Goal: Complete application form

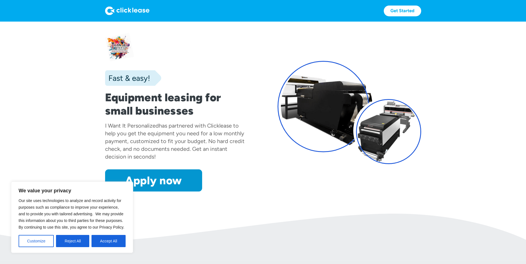
click at [233, 109] on h1 "Equipment leasing for small businesses" at bounding box center [177, 104] width 144 height 27
click at [210, 175] on div "Apply now Apply now" at bounding box center [177, 181] width 144 height 22
click at [111, 242] on button "Accept All" at bounding box center [108, 241] width 34 height 12
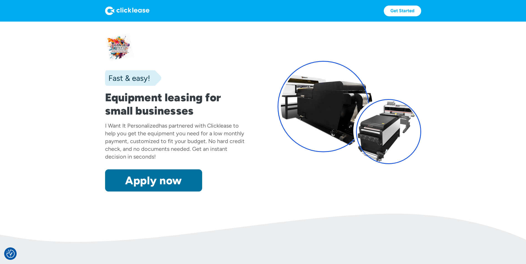
click at [163, 185] on link "Apply now" at bounding box center [153, 181] width 97 height 22
